Goal: Task Accomplishment & Management: Use online tool/utility

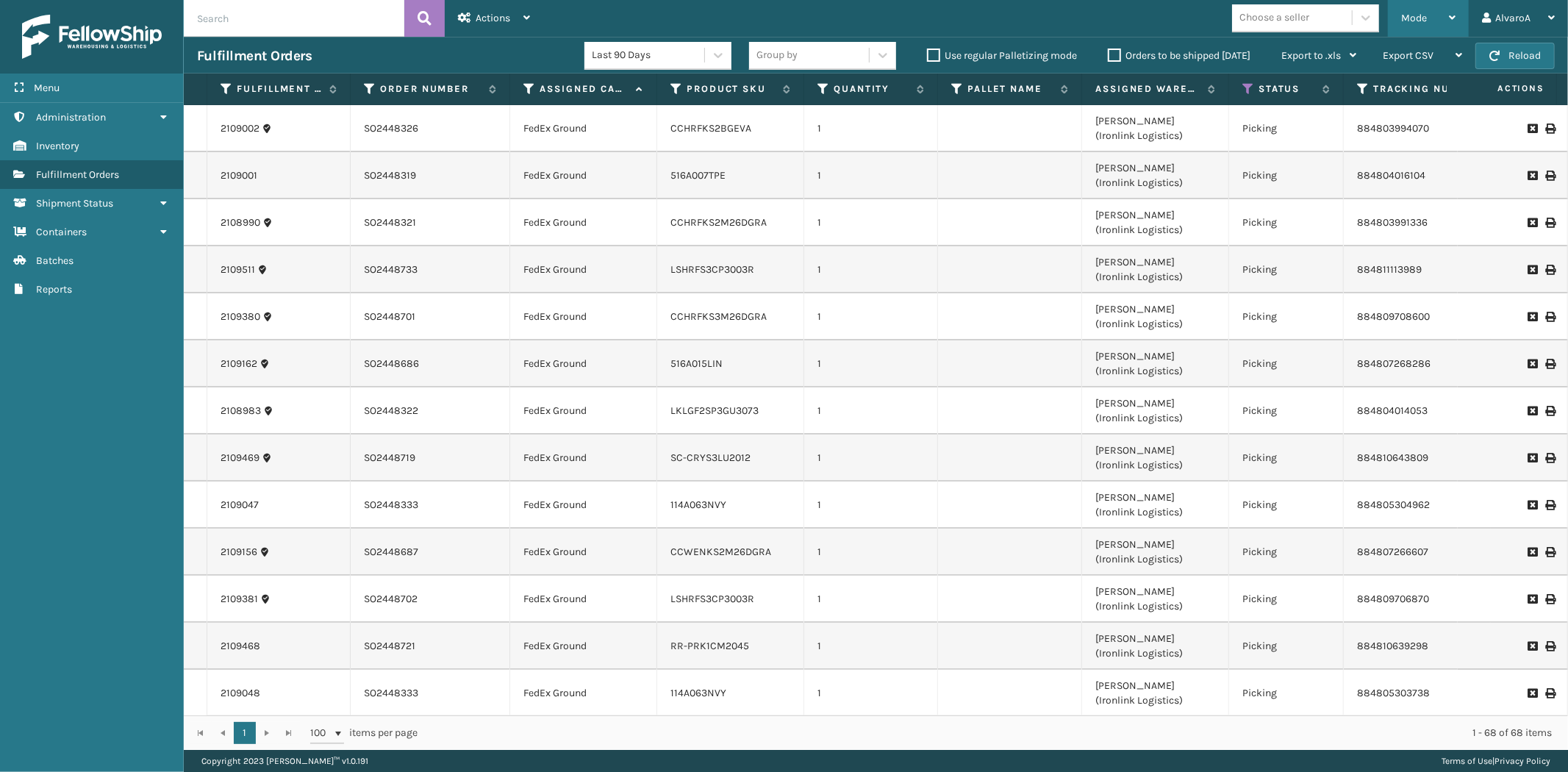
click at [1405, 11] on div "Mode" at bounding box center [1429, 18] width 54 height 37
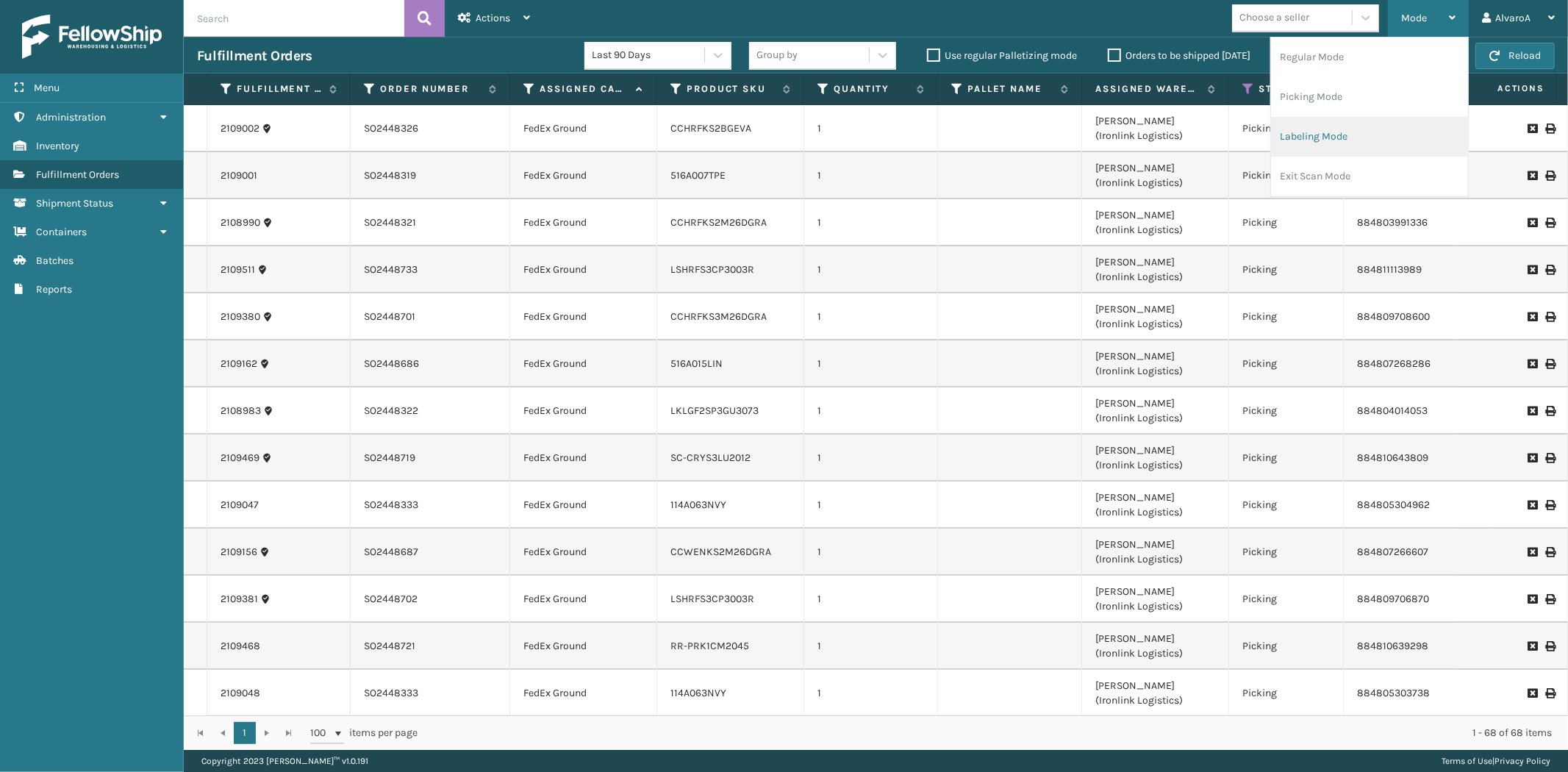
click at [1317, 147] on li "Labeling Mode" at bounding box center [1370, 136] width 197 height 40
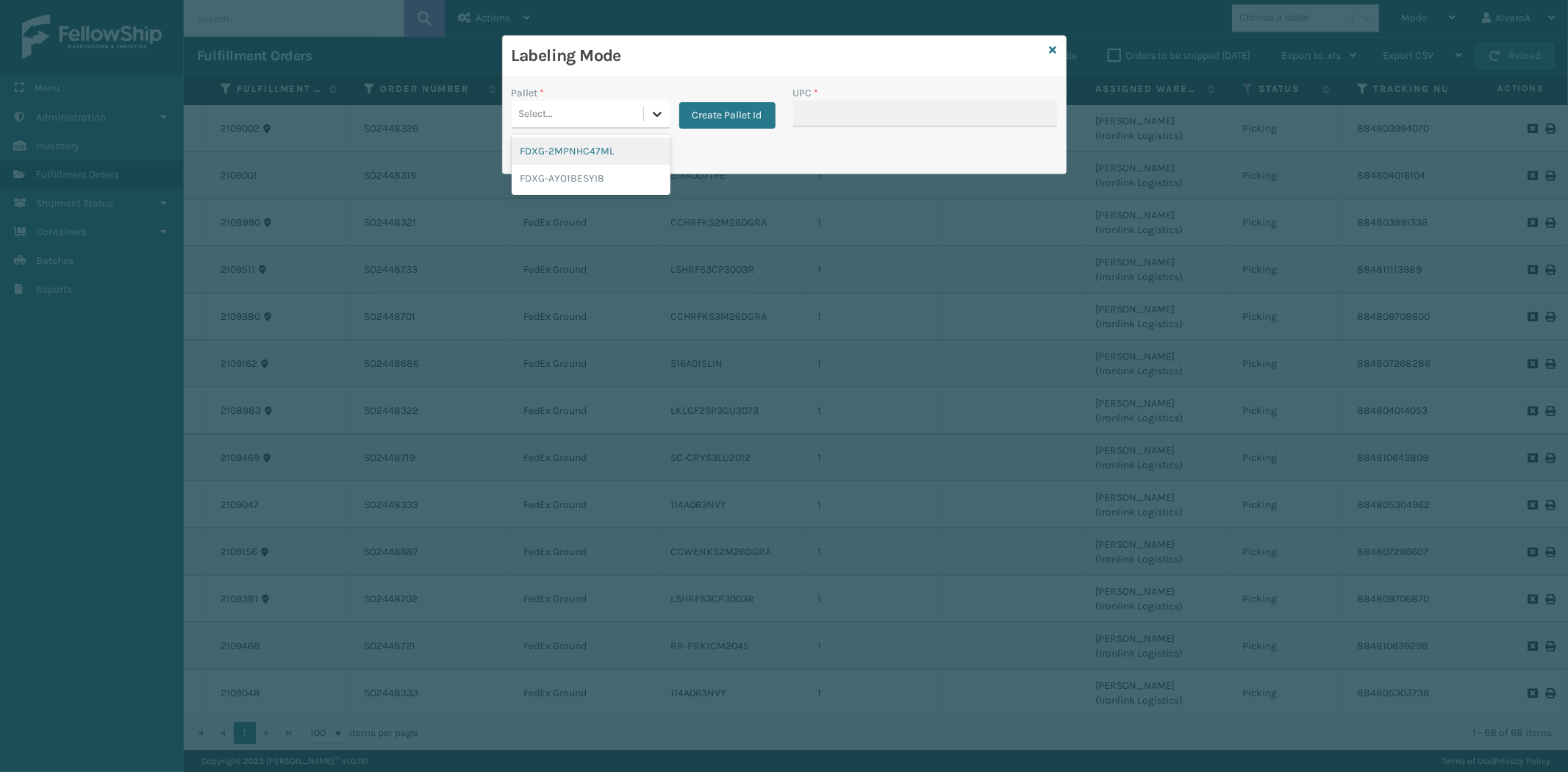
click at [662, 115] on icon at bounding box center [657, 113] width 15 height 15
click at [700, 121] on button "Create Pallet Id" at bounding box center [727, 115] width 97 height 26
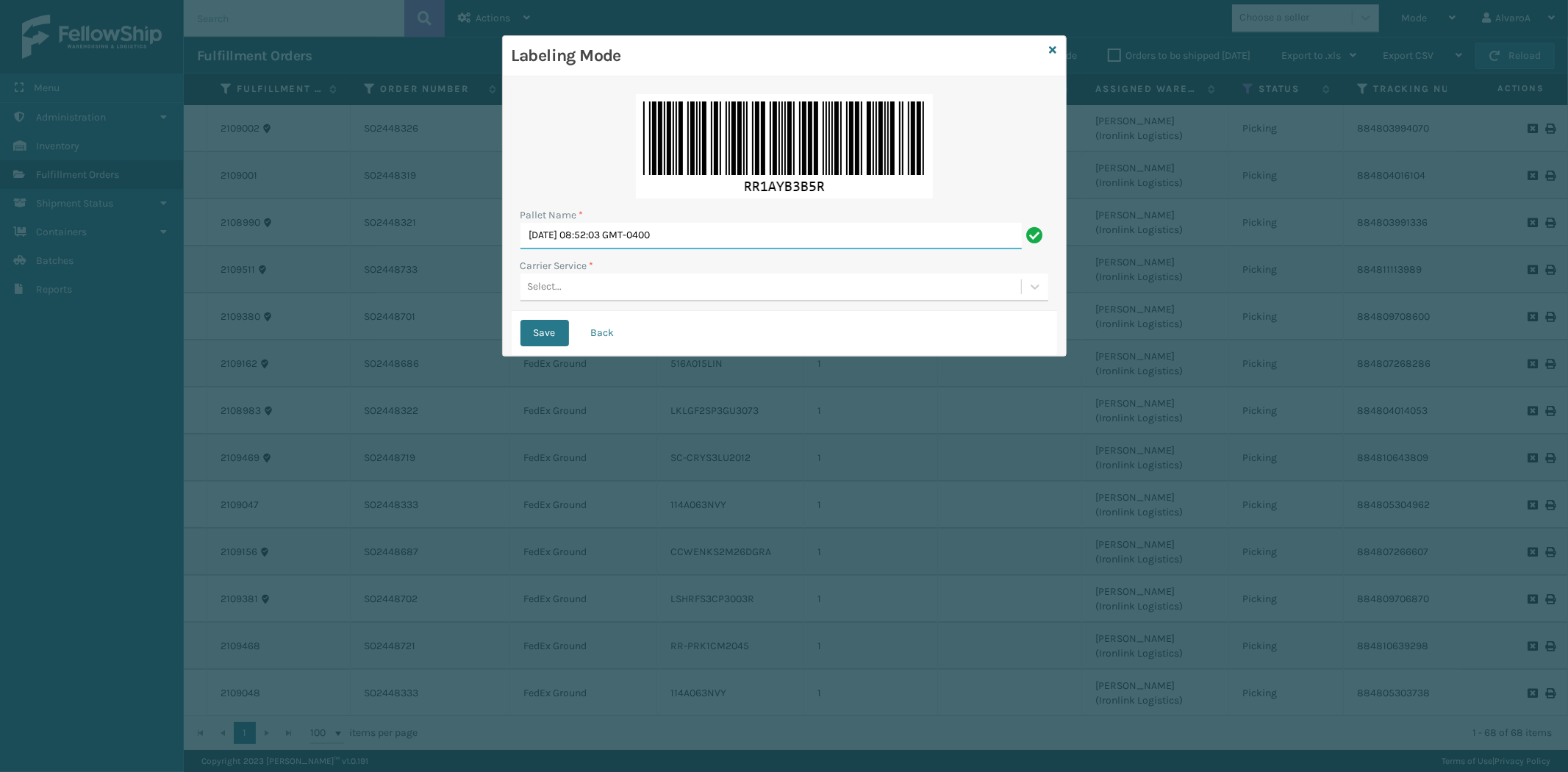
drag, startPoint x: 724, startPoint y: 233, endPoint x: 365, endPoint y: 306, distance: 366.3
click at [366, 305] on div "Labeling Mode Pallet Name * [DATE] 08:52:03 GMT-0400 Carrier Service * Select..…" at bounding box center [784, 386] width 1568 height 772
type input "LPN 516333"
click at [603, 281] on div "Select..." at bounding box center [771, 286] width 501 height 24
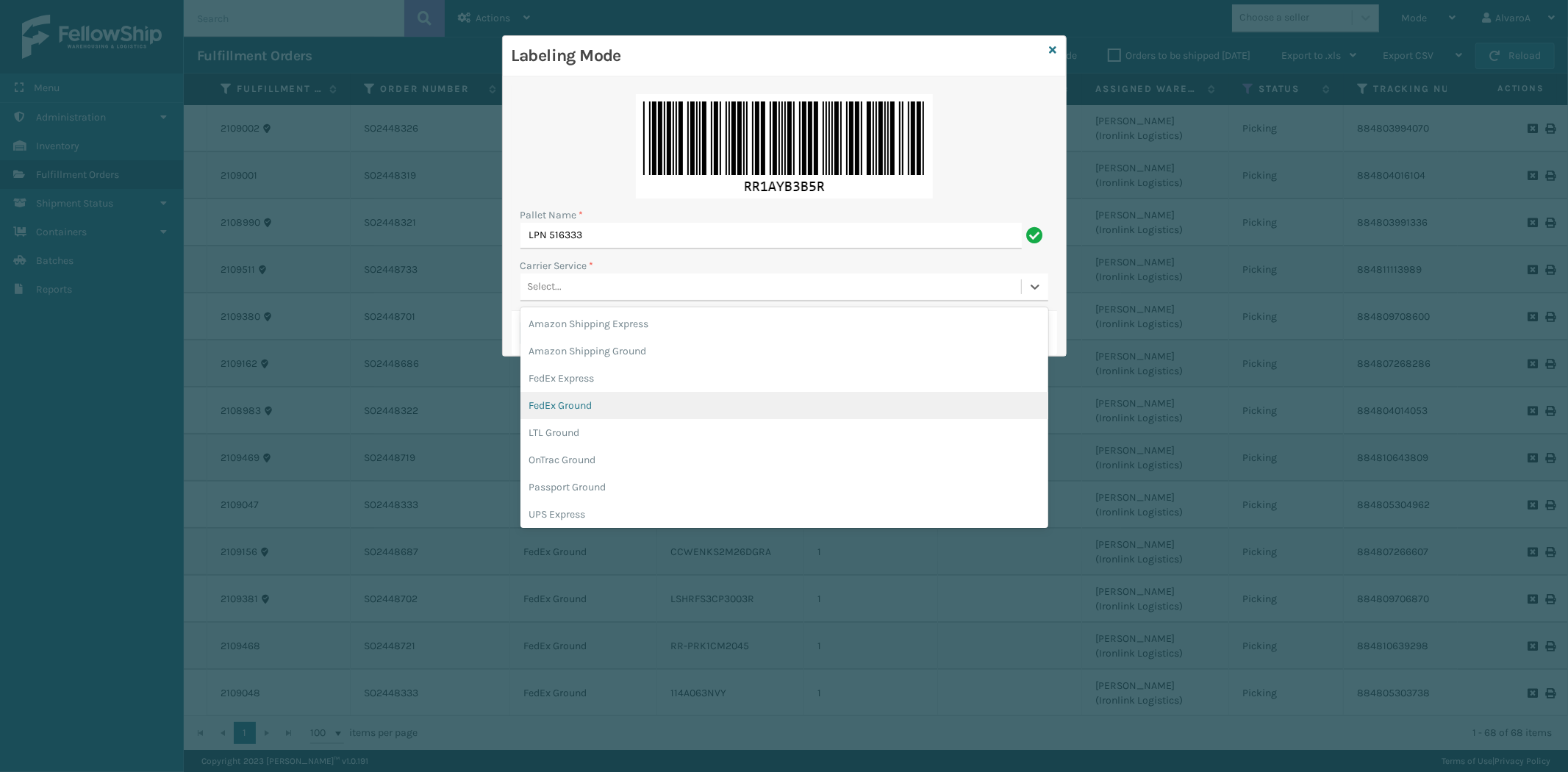
click at [637, 412] on div "FedEx Ground" at bounding box center [784, 405] width 528 height 27
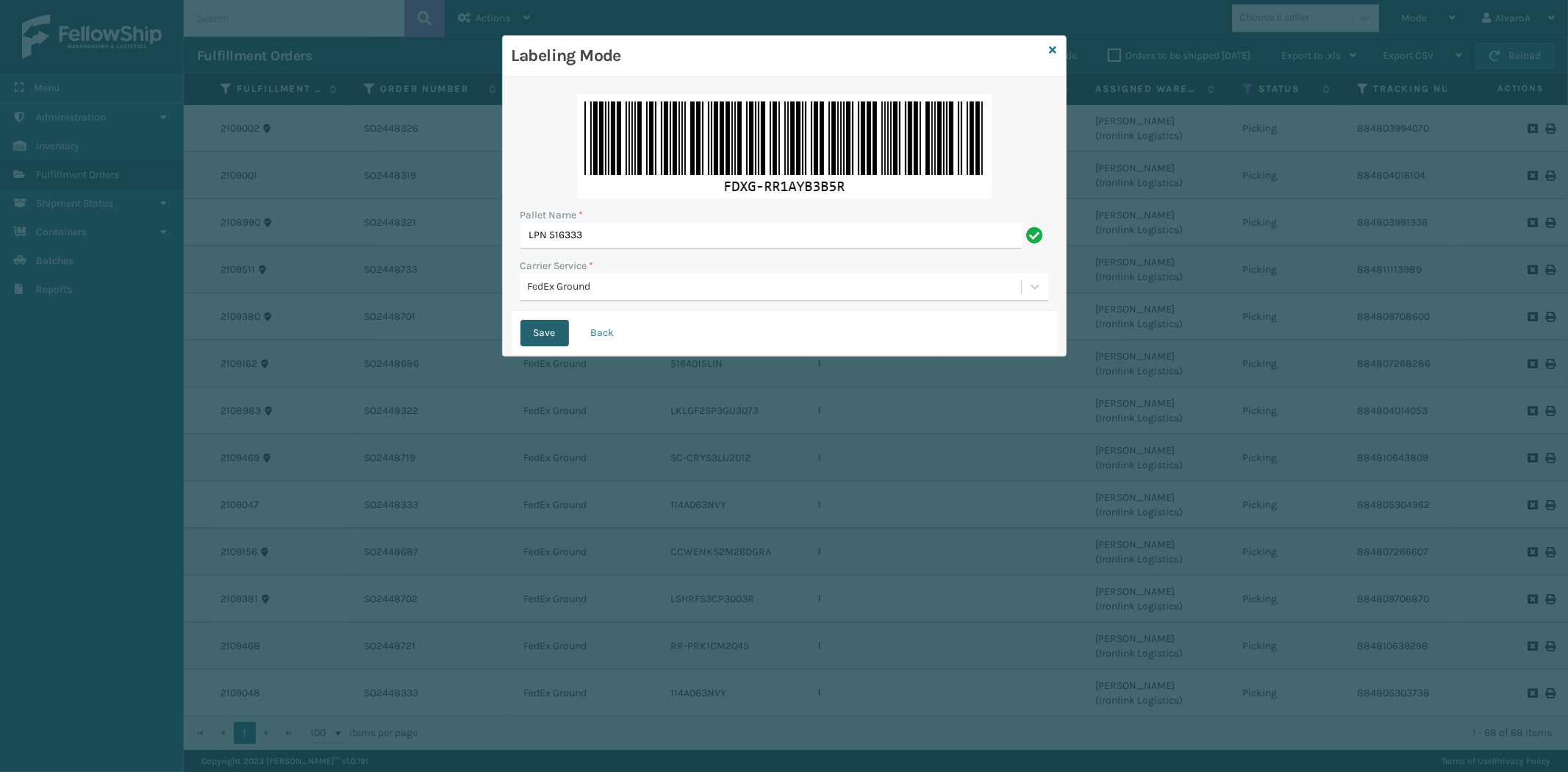
click at [547, 340] on button "Save" at bounding box center [545, 333] width 48 height 26
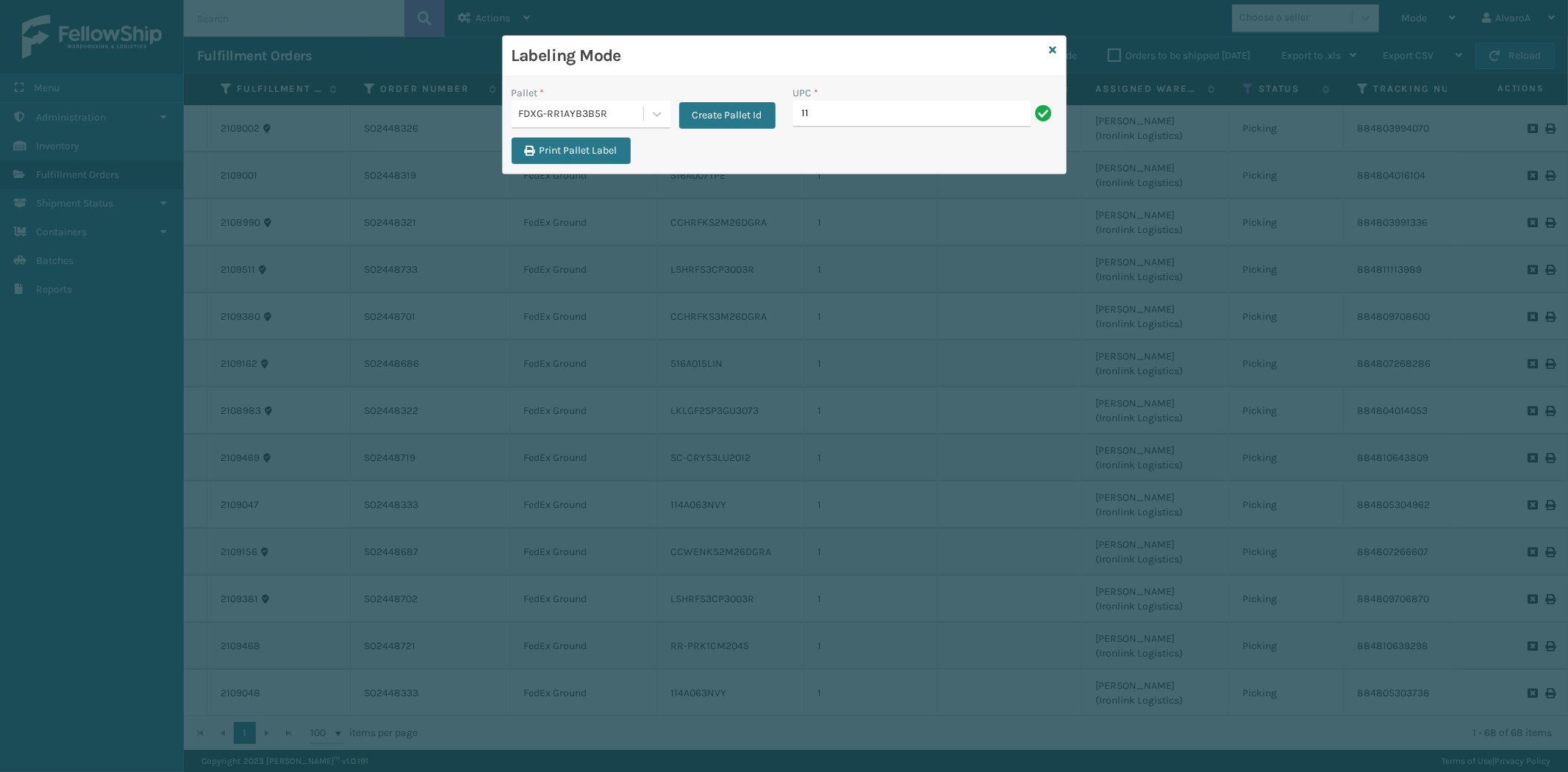
type input "1"
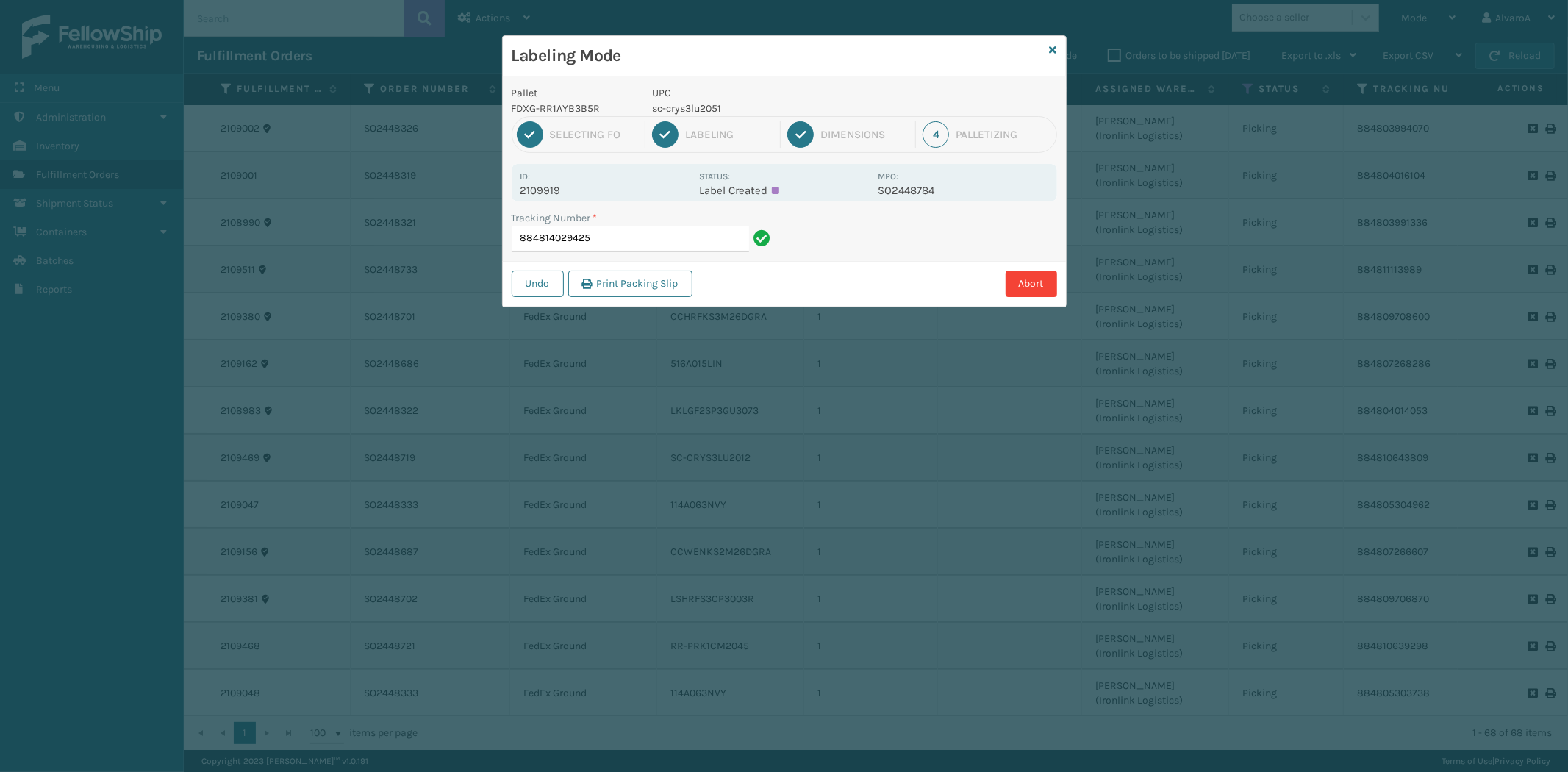
type input "884814029425"
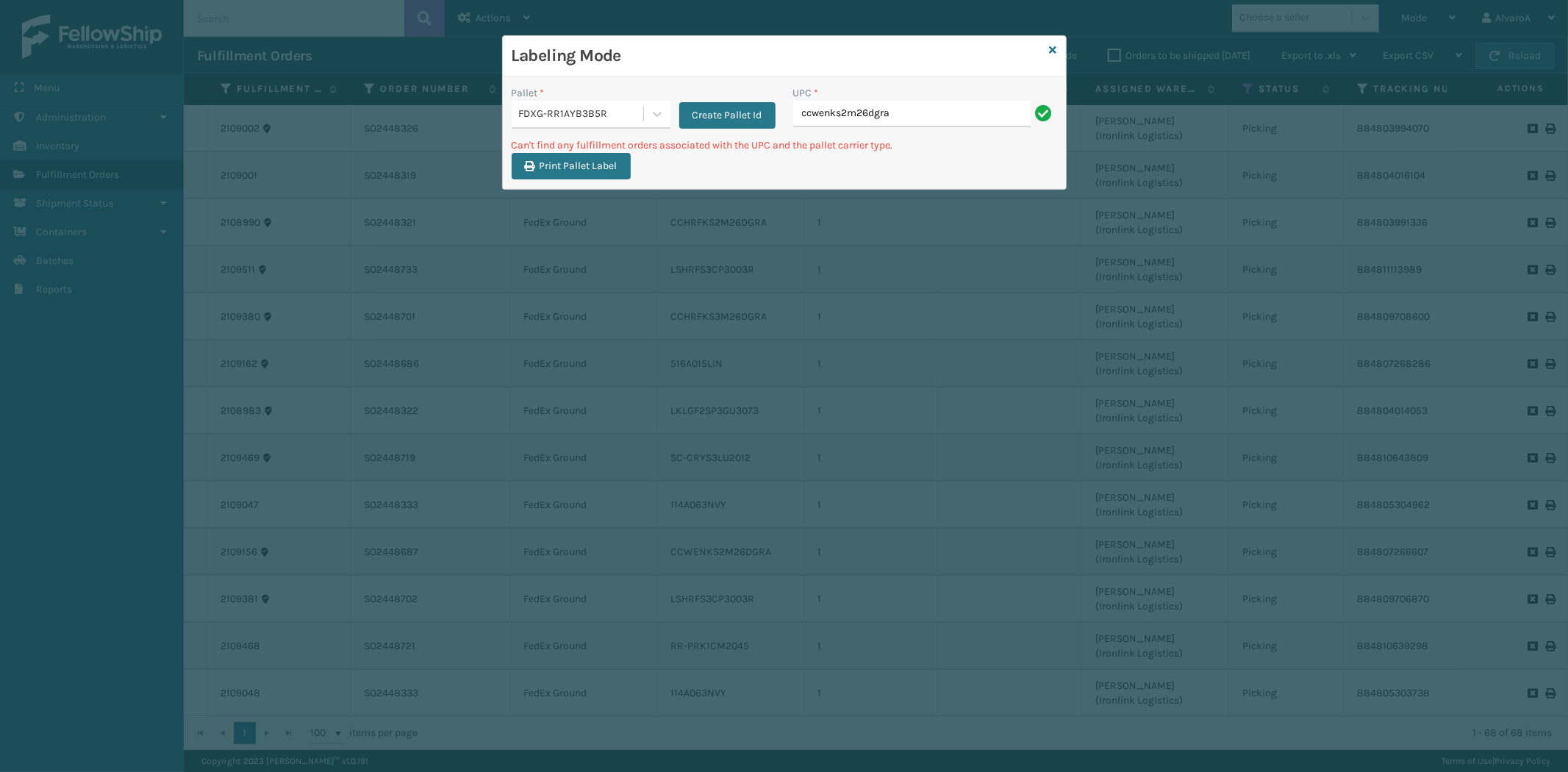
type input "ccwenks2m26dgra"
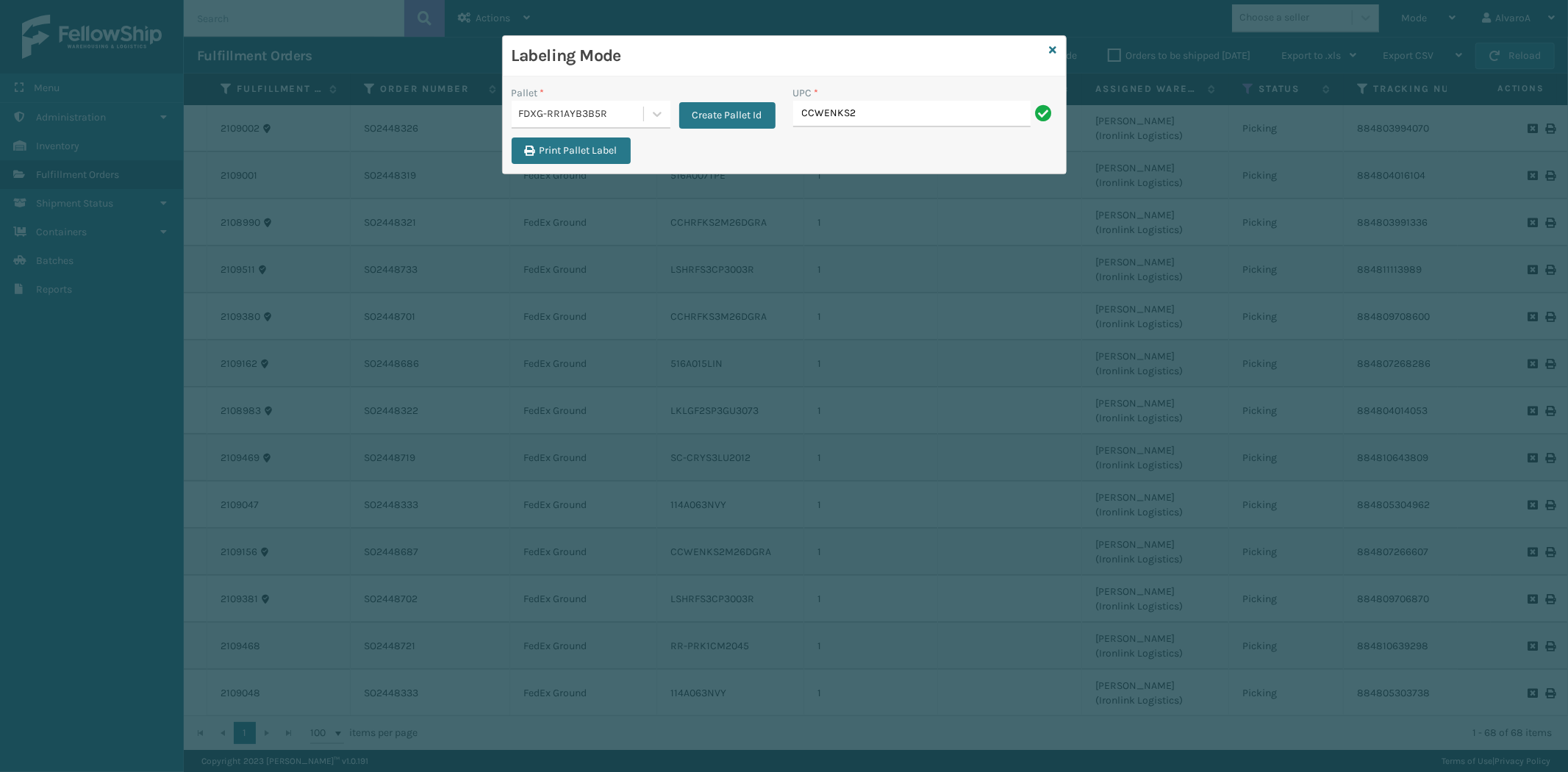
type input "CCWENKS2M26DGRA"
click at [878, 116] on input "CCWENKS2M26DGRA" at bounding box center [912, 113] width 238 height 26
click at [878, 118] on input "CCWENKS2M26DGRA" at bounding box center [912, 113] width 238 height 26
drag, startPoint x: 878, startPoint y: 116, endPoint x: 873, endPoint y: 124, distance: 9.4
type input "CCWENKS2M26DGRA"
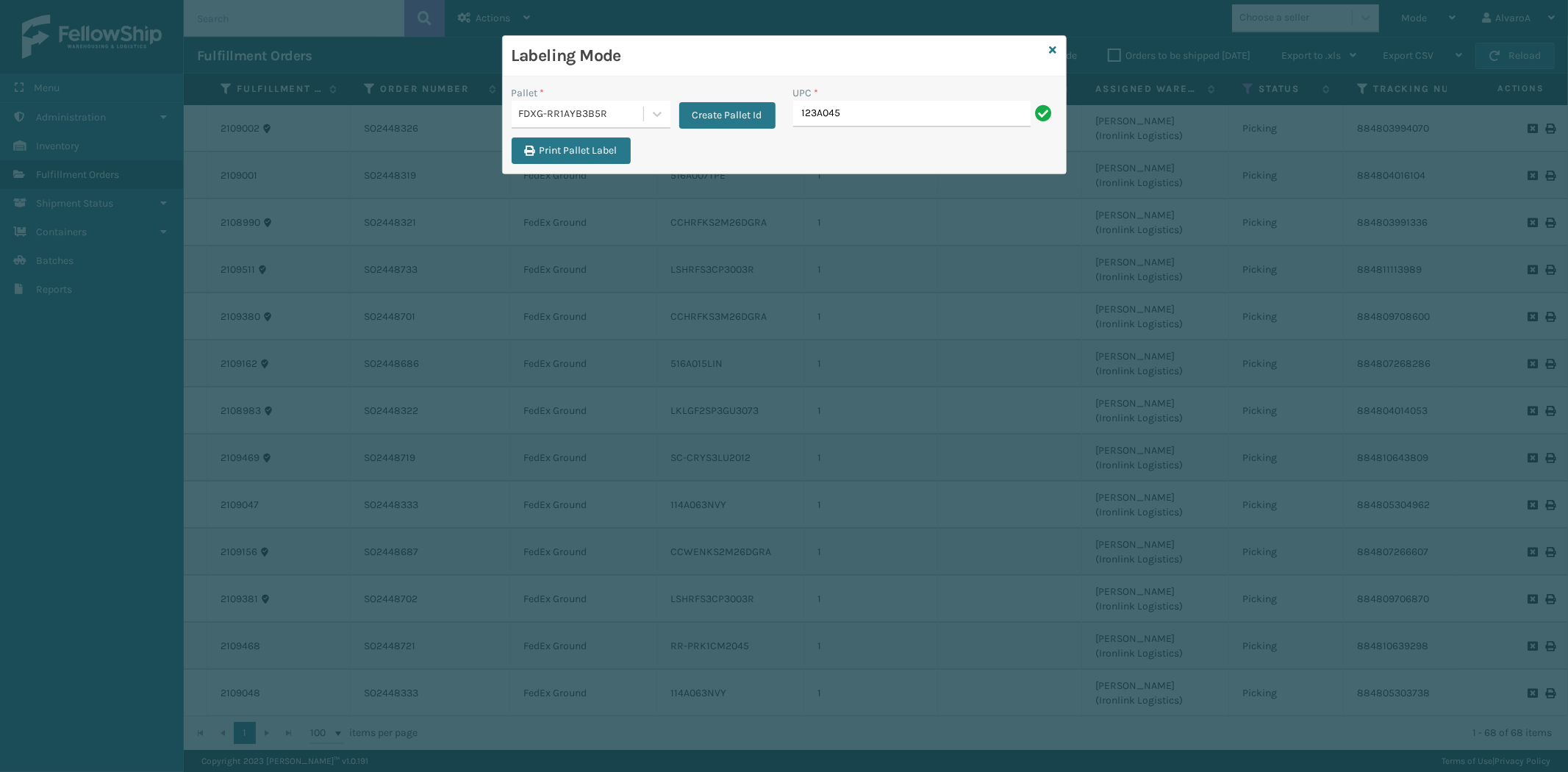
type input "123A045BLU"
type input "123A046TPE"
type input "CCHRFKS1M26DGRA"
type input "CCHRFKS2BGEVA"
type input "CCHRFKS2M26DGRA"
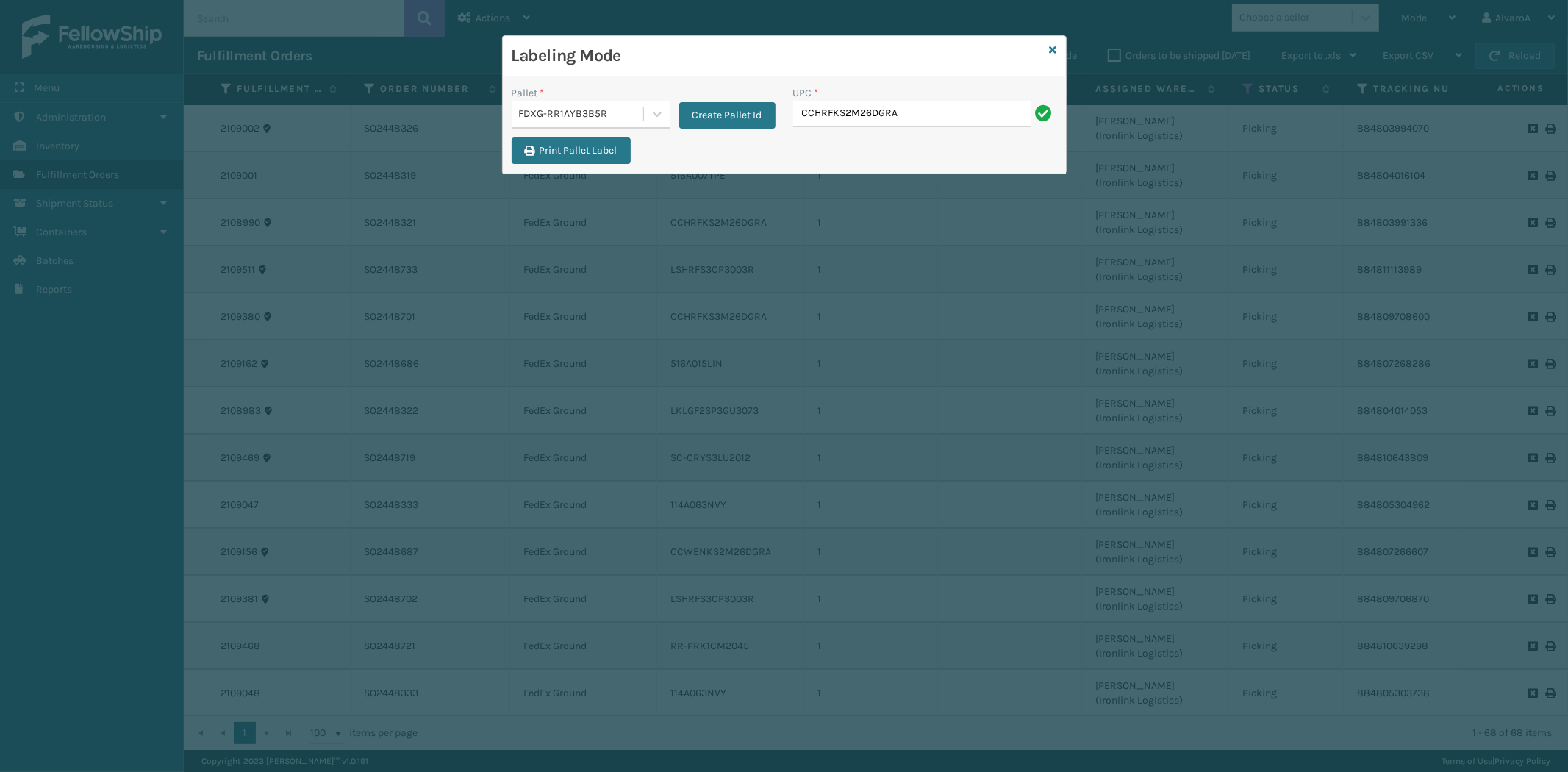
click at [833, 111] on input "CCHRFKS2M26DGRA" at bounding box center [912, 113] width 238 height 26
drag, startPoint x: 832, startPoint y: 112, endPoint x: 840, endPoint y: 90, distance: 23.4
click at [839, 90] on div "UPC *" at bounding box center [925, 93] width 264 height 15
click at [814, 121] on input "CCHRFKS2M26DGRA" at bounding box center [912, 113] width 238 height 26
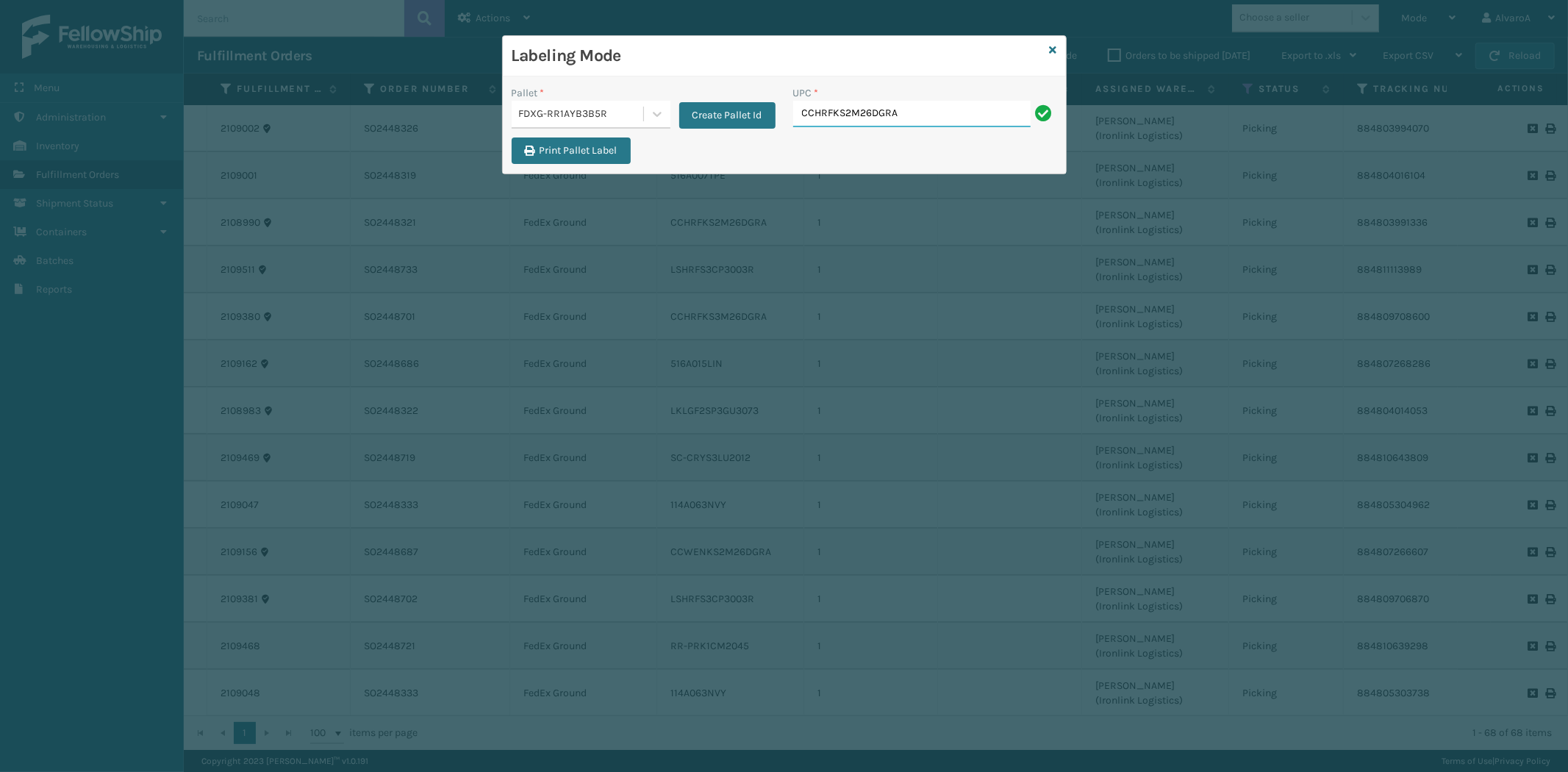
click at [850, 112] on input "CCHRFKS2M26DGRA" at bounding box center [912, 113] width 238 height 26
type input "CCHRFKS2M26DGRA"
drag, startPoint x: 1049, startPoint y: 45, endPoint x: 1055, endPoint y: 50, distance: 7.8
click at [1050, 47] on div "Labeling Mode Pallet * FDXG-RR1AYB3B5R Create Pallet Id UPC * Print Pallet Label" at bounding box center [784, 104] width 565 height 139
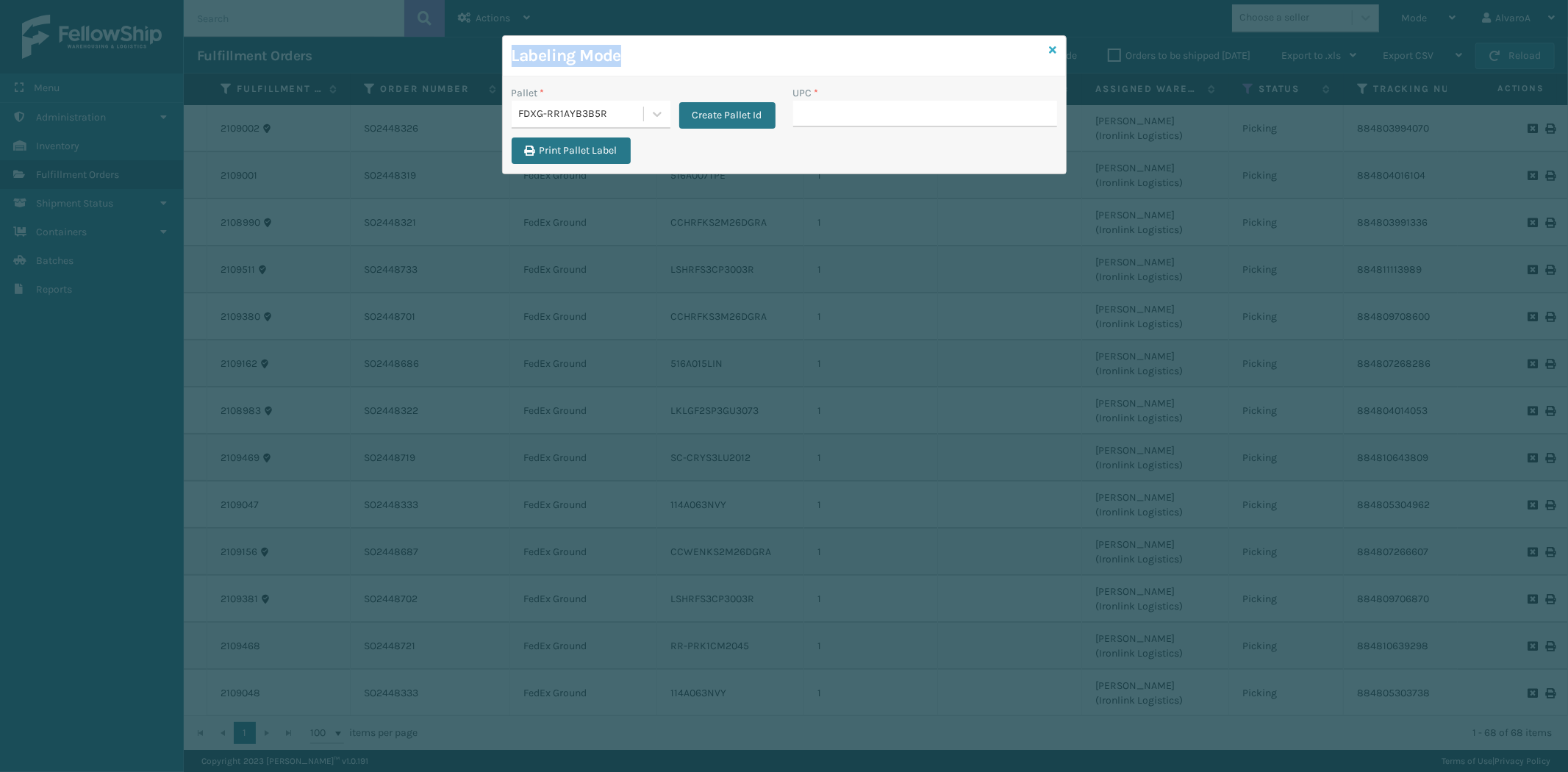
click at [1055, 50] on icon at bounding box center [1053, 49] width 8 height 11
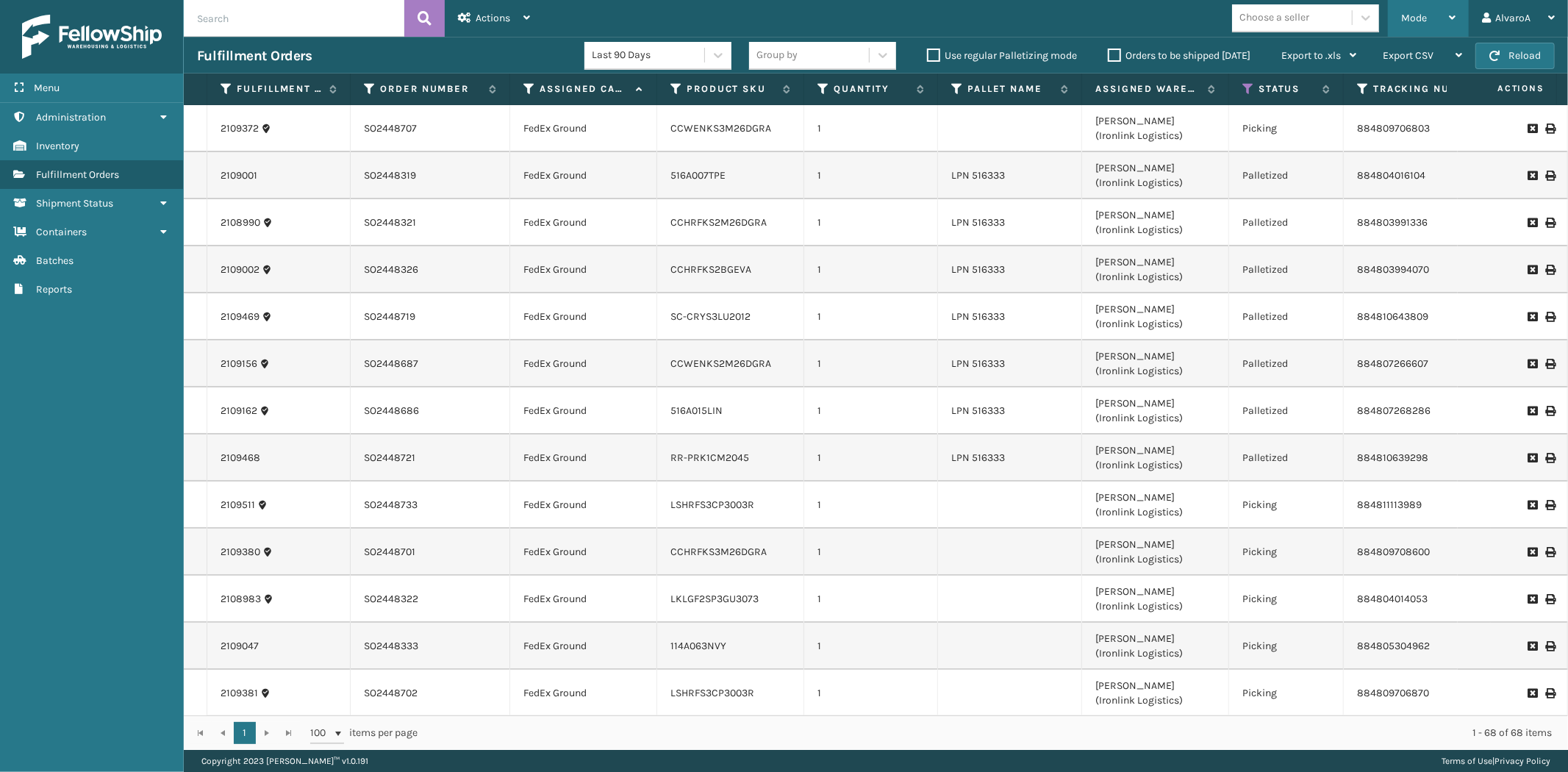
click at [1442, 15] on div "Mode" at bounding box center [1429, 18] width 54 height 37
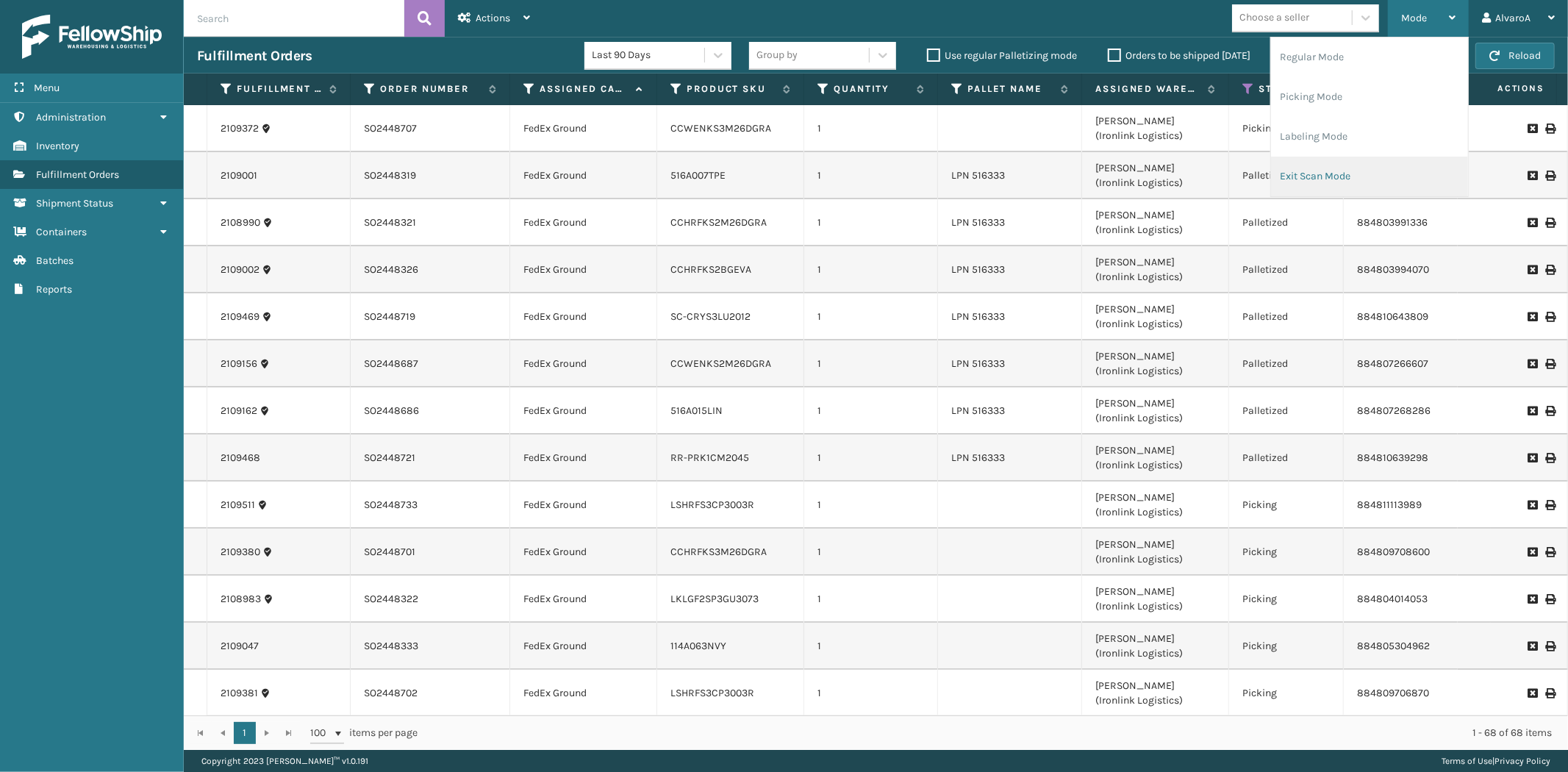
click at [1318, 175] on li "Exit Scan Mode" at bounding box center [1370, 176] width 197 height 40
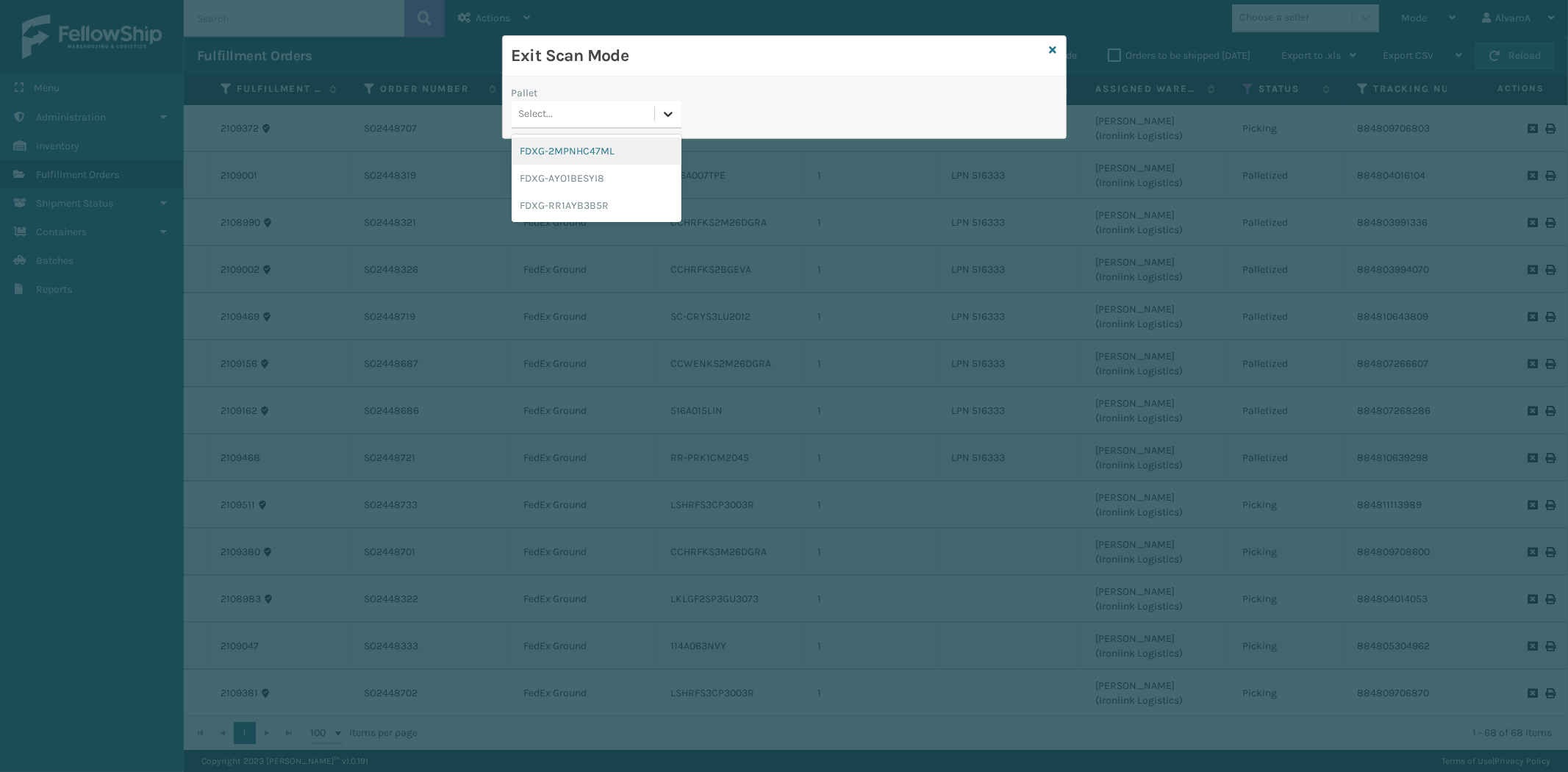
click at [679, 113] on div at bounding box center [667, 113] width 26 height 26
click at [592, 147] on div "FDXG-2MPNHC47ML" at bounding box center [597, 151] width 170 height 27
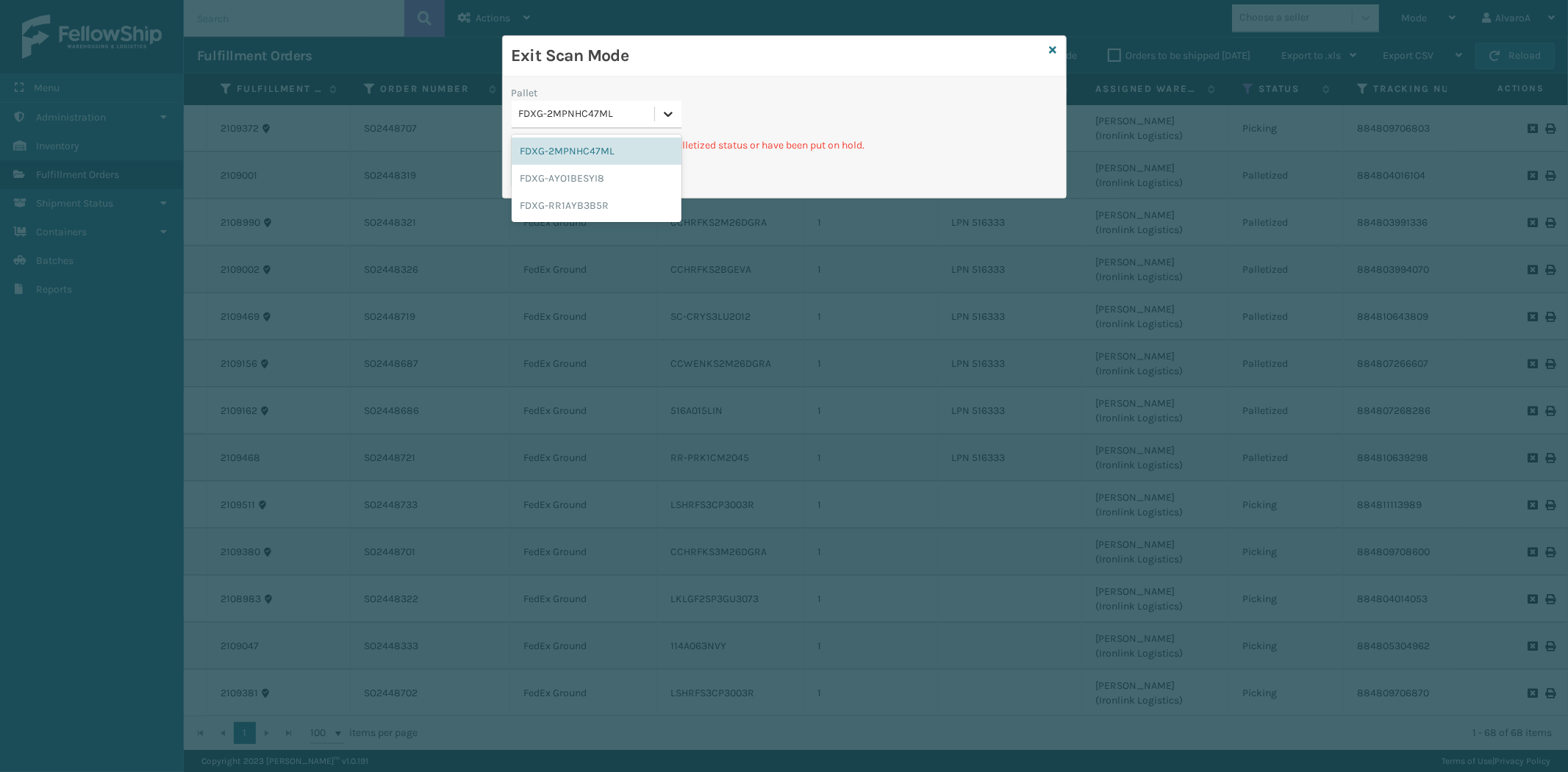
click at [660, 120] on div at bounding box center [667, 113] width 26 height 26
click at [559, 198] on div "FDXG-RR1AYB3B5R" at bounding box center [597, 205] width 170 height 27
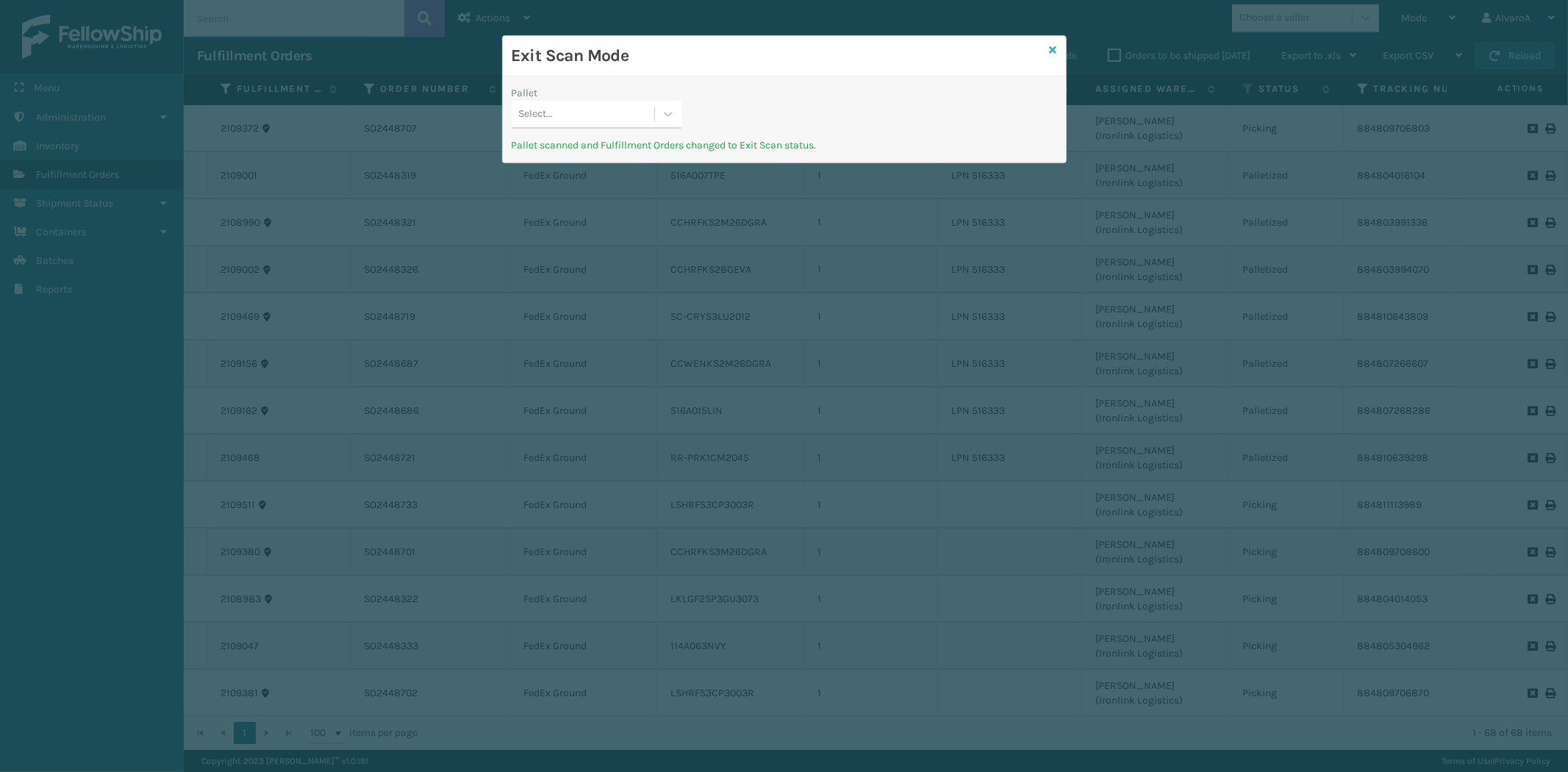
click at [1054, 51] on icon at bounding box center [1053, 49] width 8 height 11
